Goal: Task Accomplishment & Management: Manage account settings

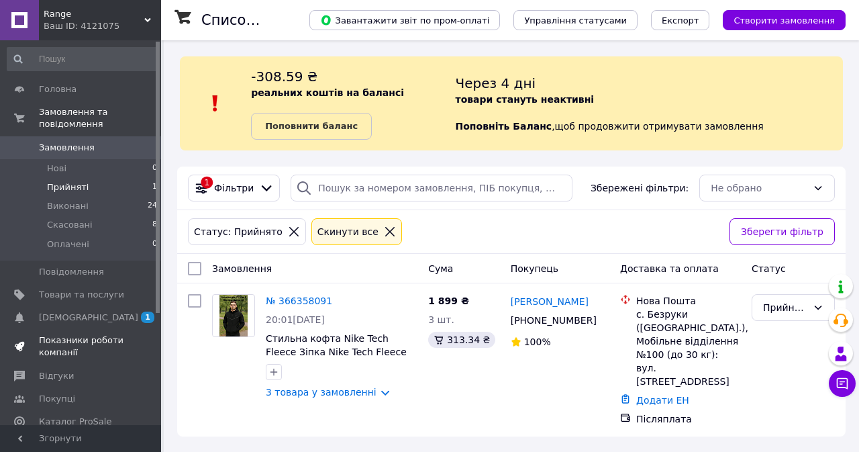
click at [68, 334] on span "Показники роботи компанії" at bounding box center [81, 346] width 85 height 24
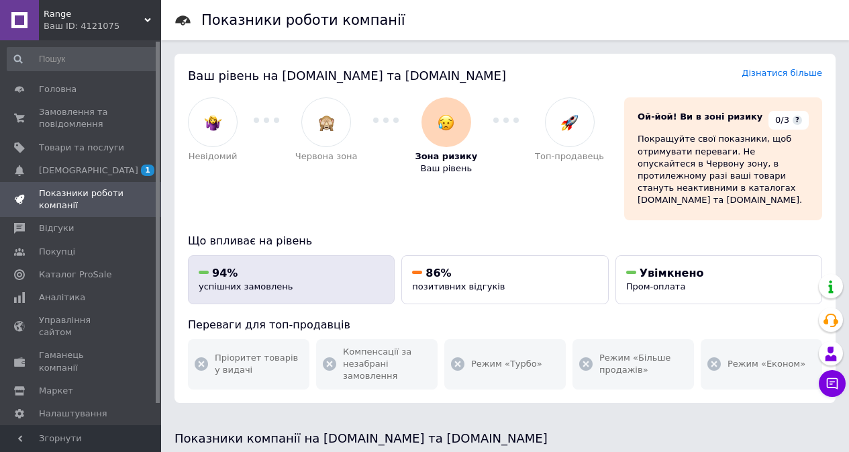
scroll to position [201, 0]
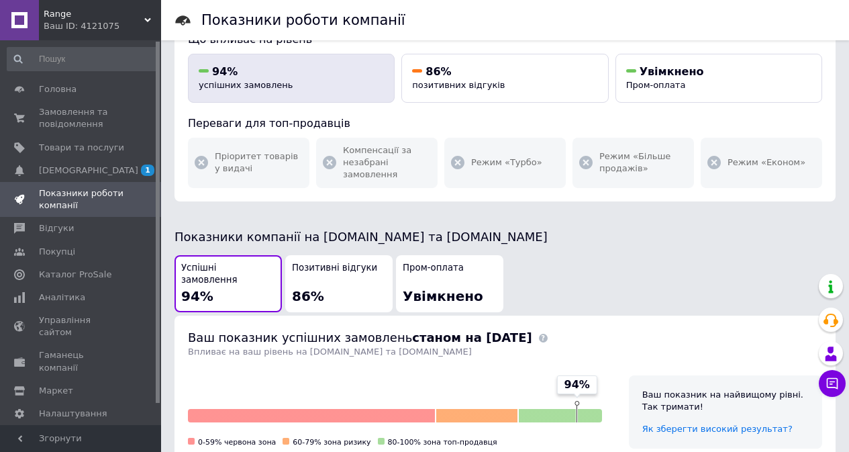
click at [258, 262] on div "Успішні замовлення 94%" at bounding box center [228, 284] width 94 height 44
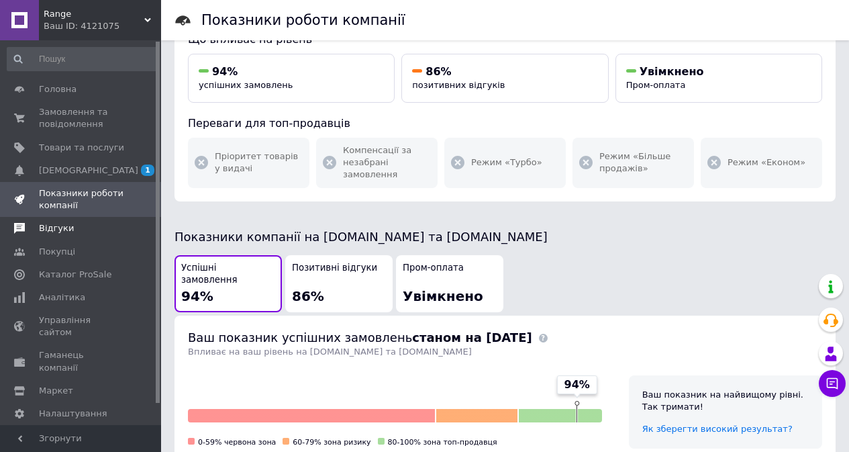
click at [53, 230] on span "Відгуки" at bounding box center [56, 228] width 35 height 12
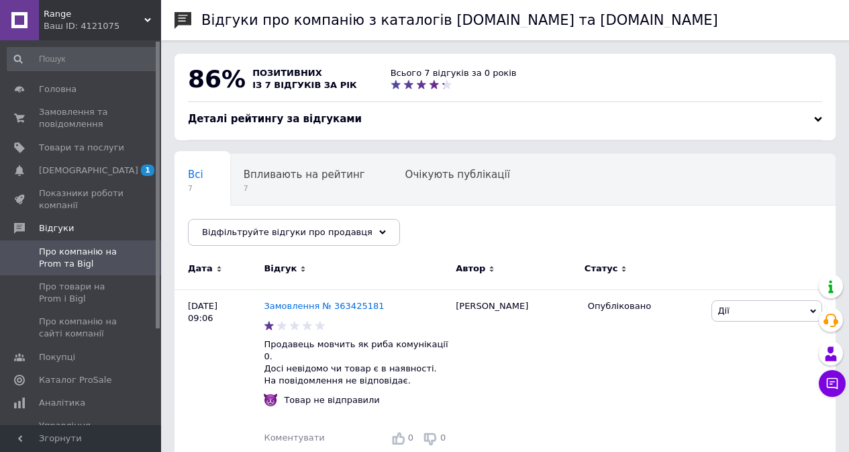
scroll to position [67, 0]
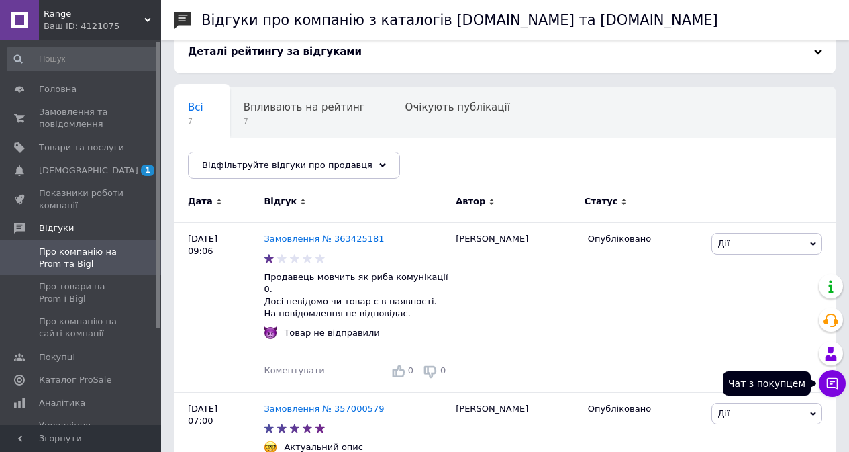
click at [831, 383] on icon at bounding box center [831, 382] width 13 height 13
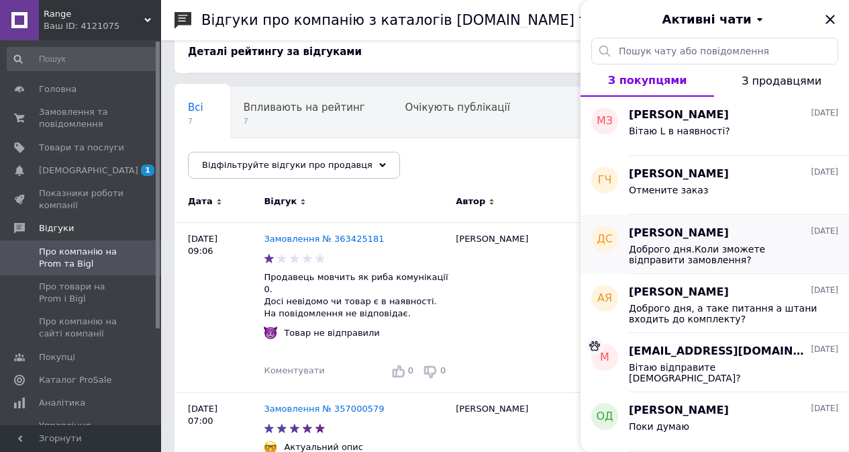
click at [789, 263] on span "Доброго дня.Коли зможете відправити замовлення?" at bounding box center [724, 254] width 191 height 21
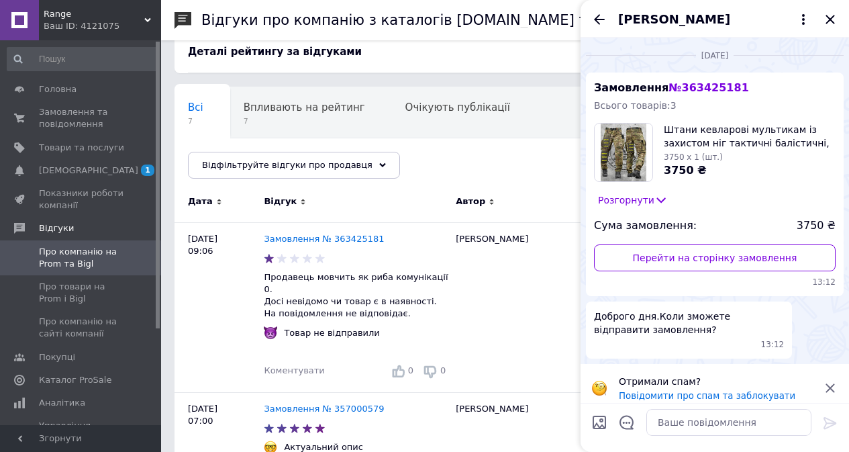
scroll to position [10, 0]
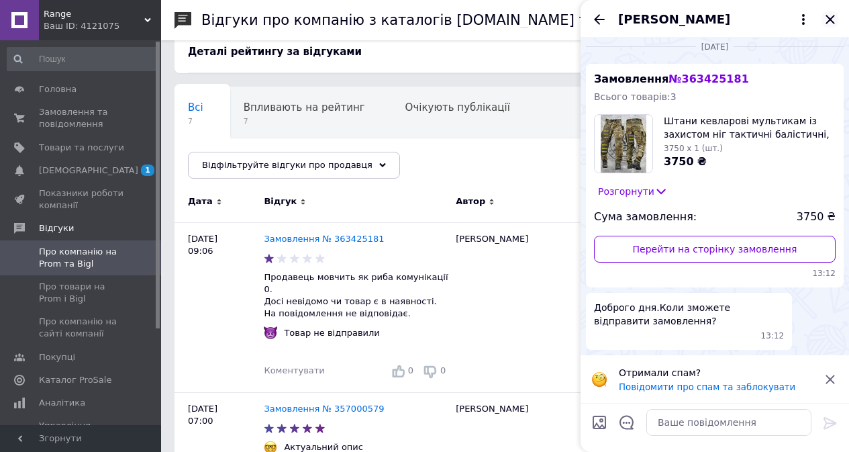
click at [827, 15] on icon "Закрити" at bounding box center [830, 19] width 16 height 16
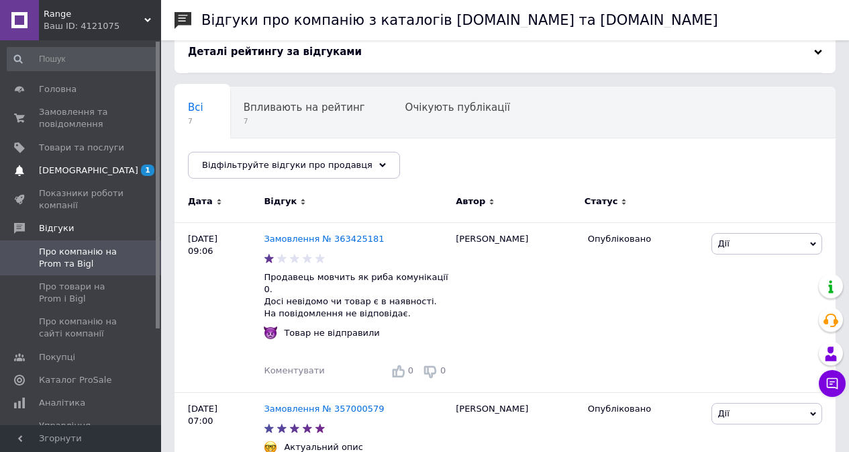
click at [119, 180] on link "[DEMOGRAPHIC_DATA] 1 0" at bounding box center [82, 170] width 165 height 23
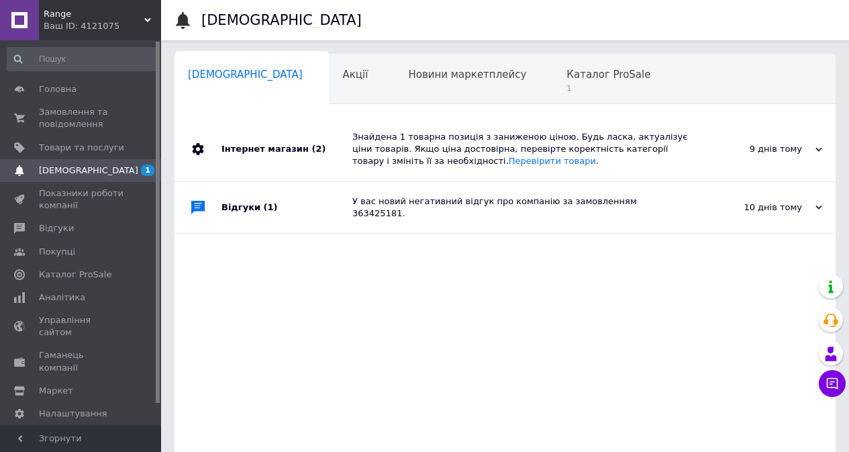
scroll to position [0, 7]
click at [120, 142] on span "Товари та послуги" at bounding box center [81, 148] width 85 height 12
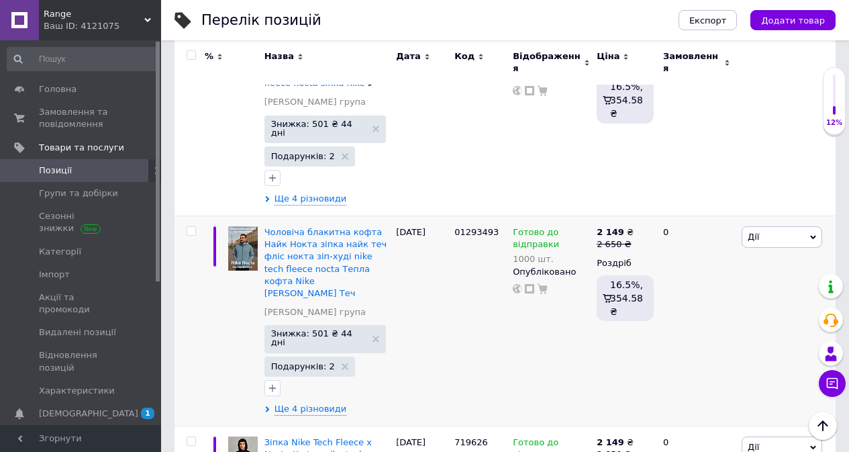
scroll to position [67, 0]
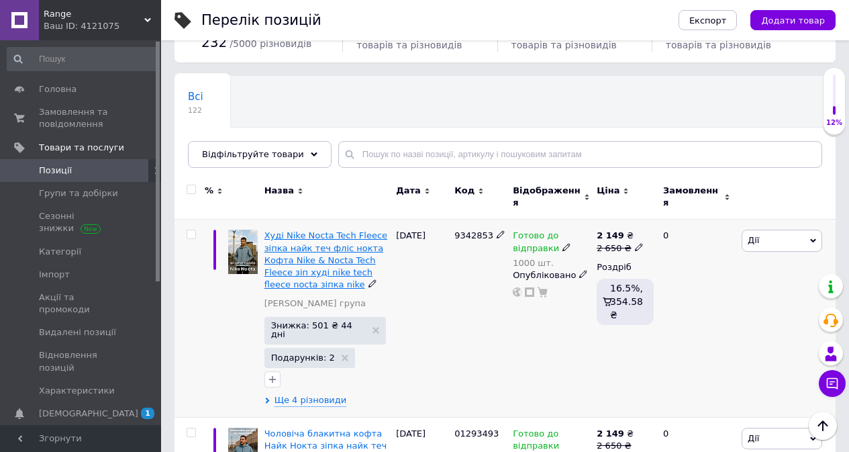
click at [310, 252] on span "Худі Nike Nocta Tech Fleece зіпка найк теч фліс нокта Кофта Nike & Nocta Tech F…" at bounding box center [325, 259] width 123 height 59
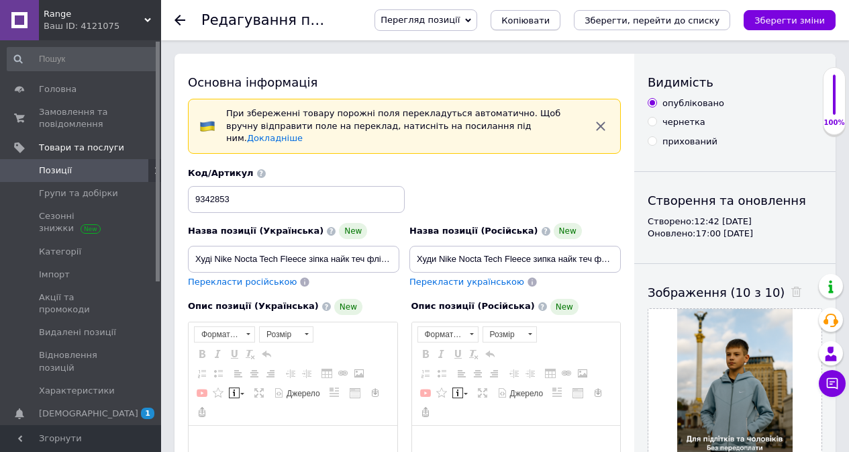
click at [550, 24] on span "Копіювати" at bounding box center [525, 20] width 48 height 10
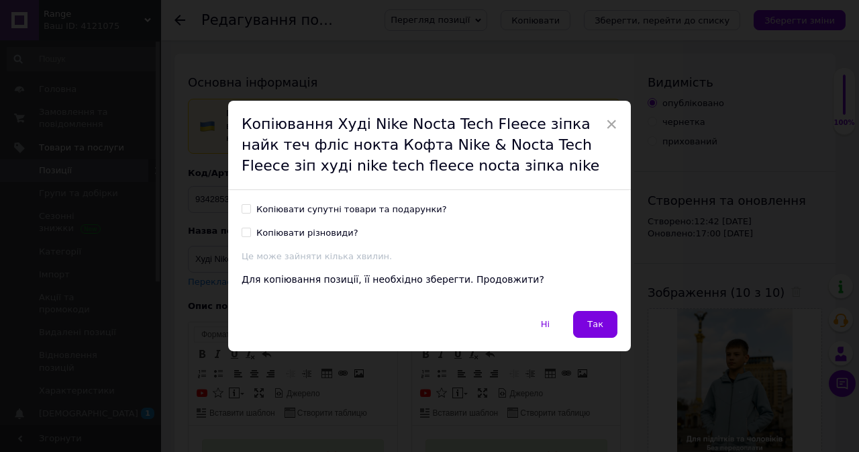
click at [365, 212] on div "Копіювати супутні товари та подарунки?" at bounding box center [351, 209] width 191 height 12
click at [250, 212] on input "Копіювати супутні товари та подарунки?" at bounding box center [246, 208] width 9 height 9
checkbox input "true"
click at [297, 236] on div "Копіювати різновиди?" at bounding box center [307, 233] width 102 height 12
click at [250, 236] on input "Копіювати різновиди?" at bounding box center [246, 231] width 9 height 9
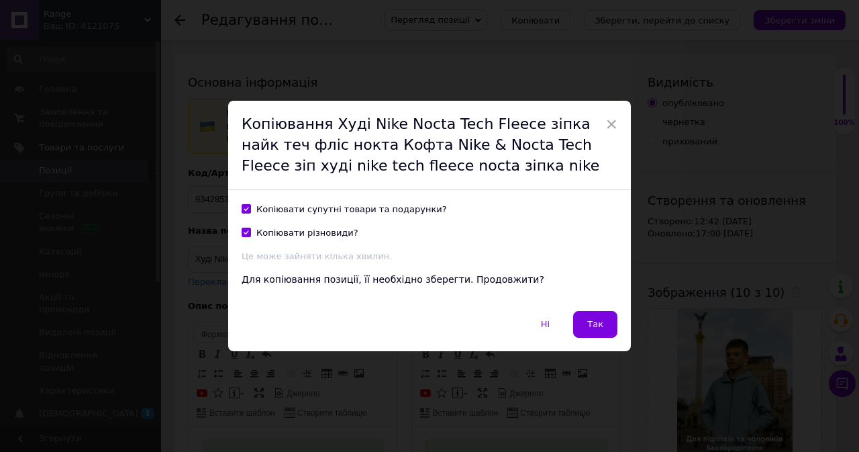
checkbox input "true"
click at [580, 327] on button "Так" at bounding box center [595, 324] width 44 height 27
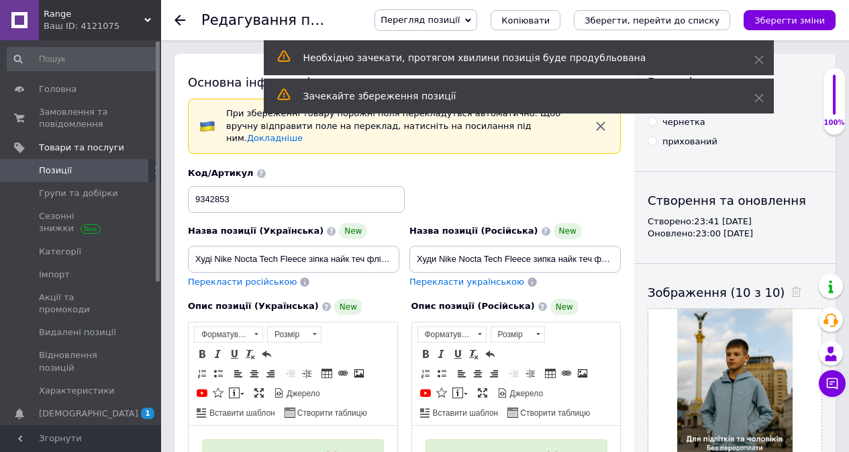
click at [784, 291] on span at bounding box center [792, 292] width 17 height 14
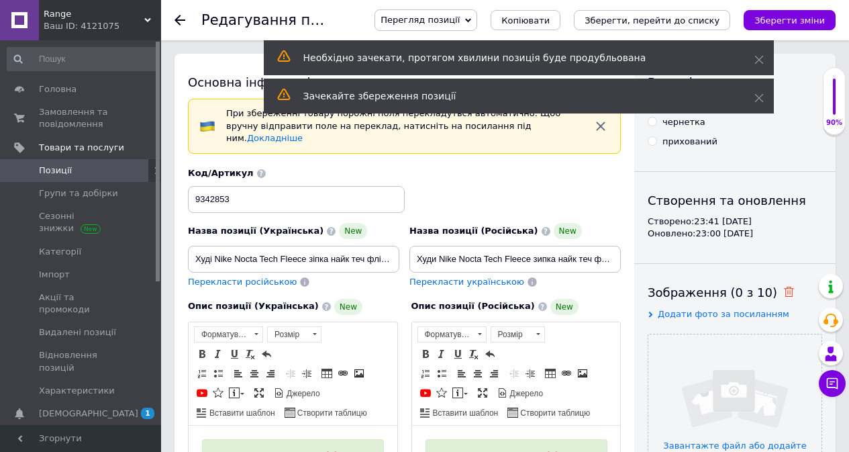
click at [784, 293] on icon at bounding box center [789, 292] width 10 height 10
click at [690, 411] on input "file" at bounding box center [734, 420] width 173 height 173
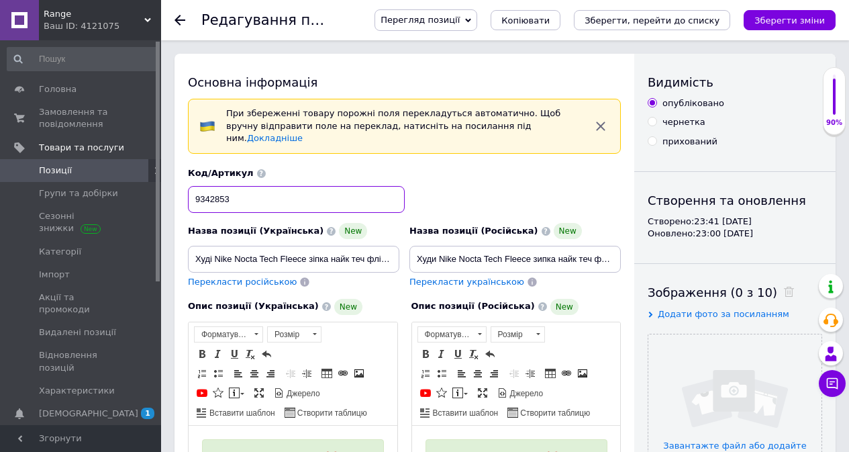
click at [258, 197] on input "9342853" at bounding box center [296, 199] width 217 height 27
drag, startPoint x: 258, startPoint y: 197, endPoint x: 187, endPoint y: 185, distance: 72.3
click at [187, 185] on div "Код/Артикул 1234567890" at bounding box center [404, 190] width 443 height 56
type input "74135689"
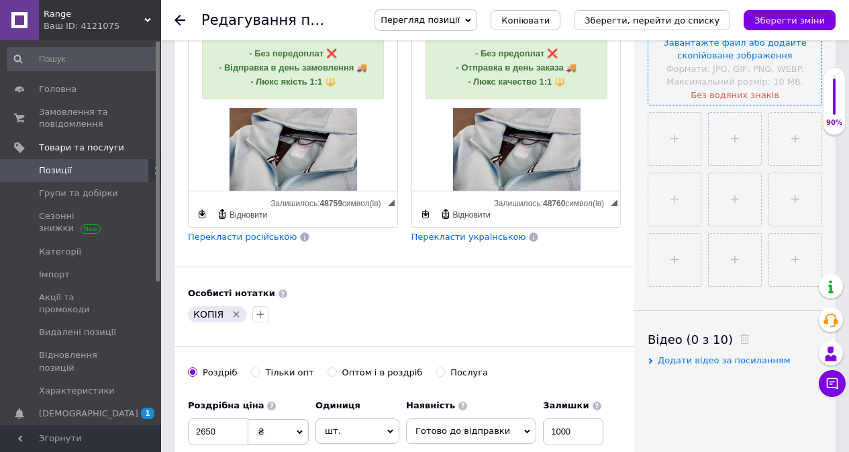
scroll to position [201, 0]
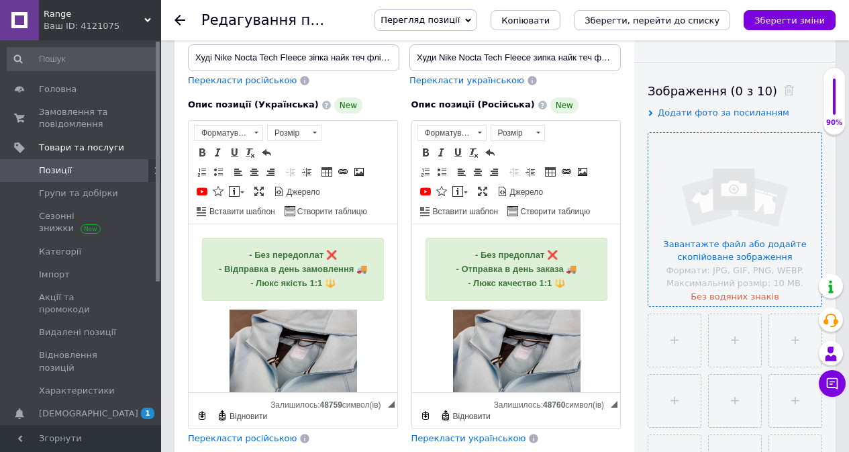
click at [733, 213] on input "file" at bounding box center [734, 219] width 173 height 173
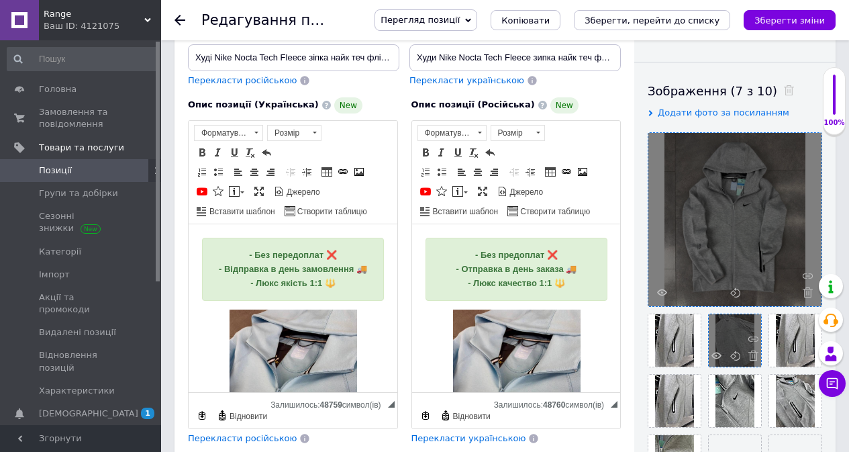
scroll to position [268, 0]
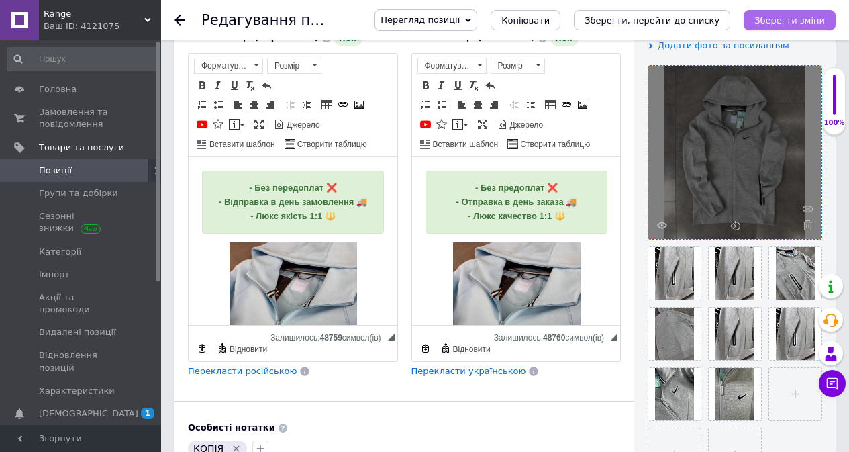
click at [776, 27] on button "Зберегти зміни" at bounding box center [790, 20] width 92 height 20
